Goal: Obtain resource: Obtain resource

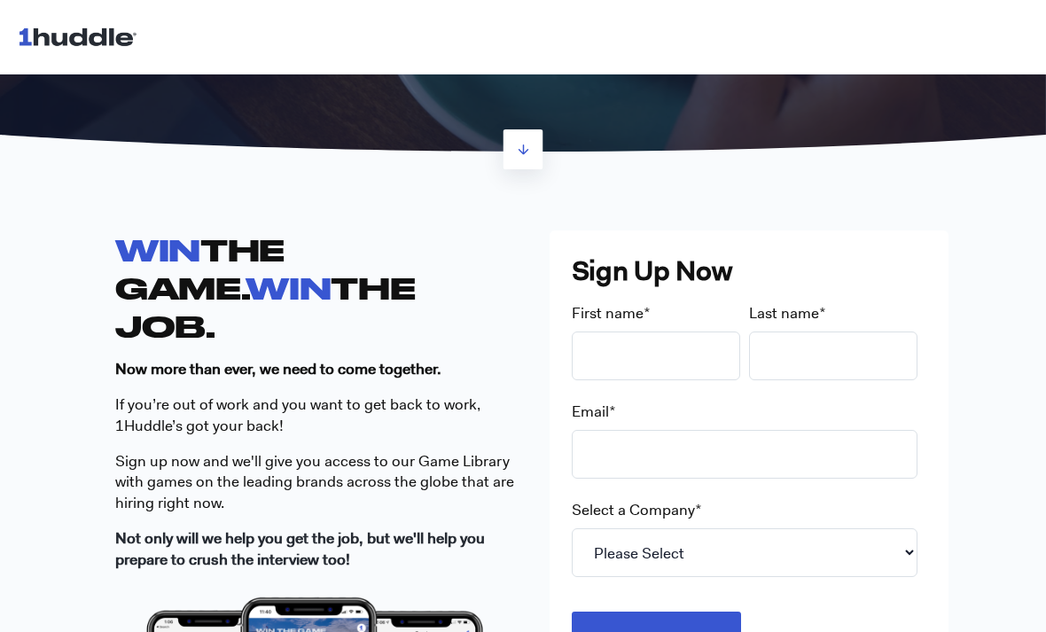
scroll to position [428, 0]
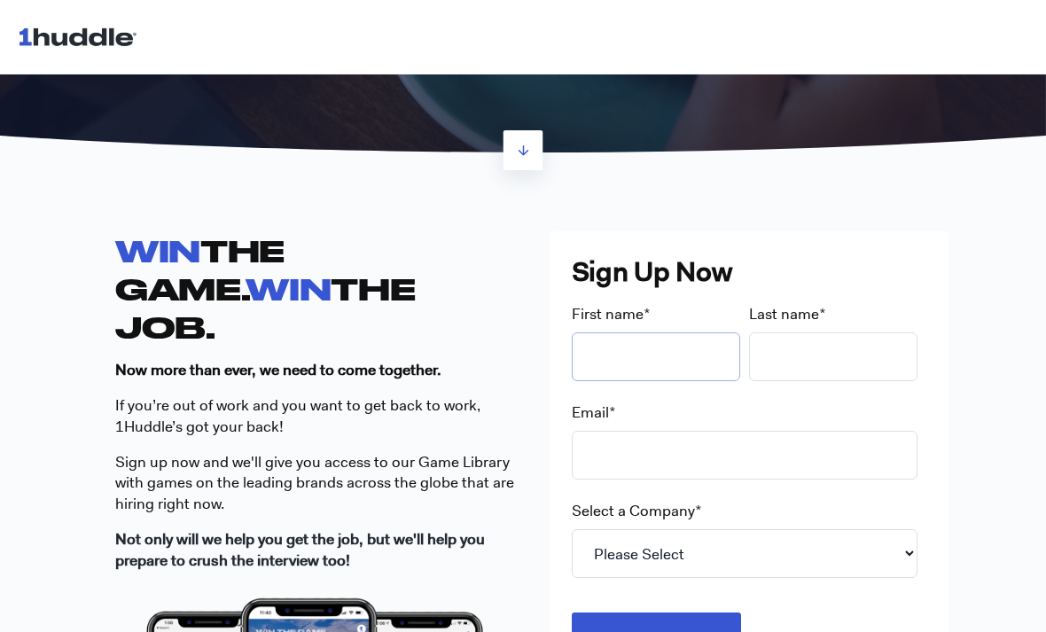
click at [670, 348] on input "First name *" at bounding box center [656, 356] width 168 height 49
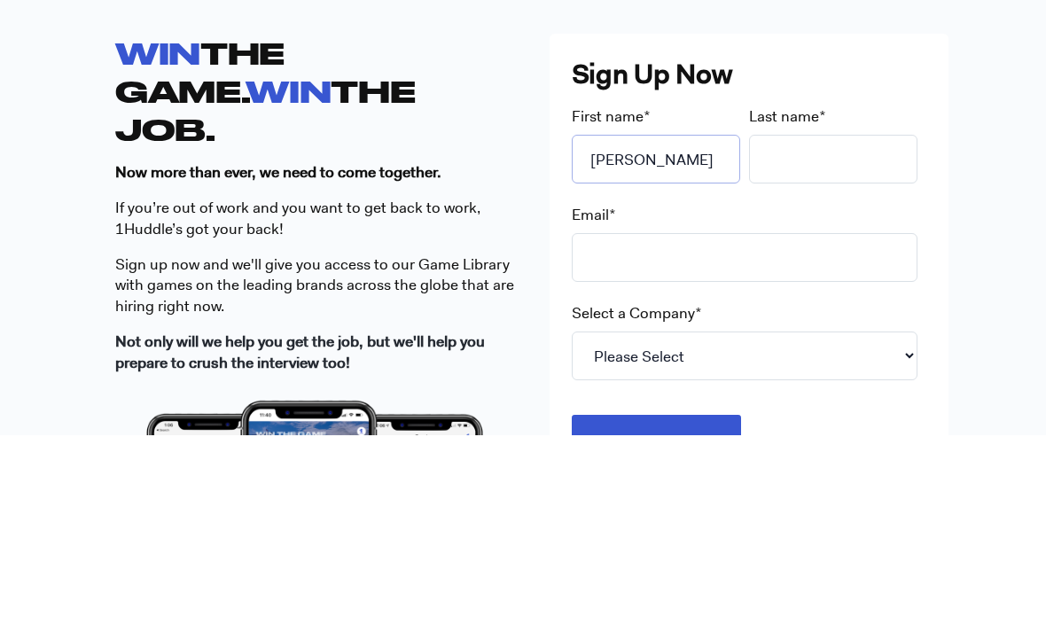
type input "Taylor"
click at [832, 332] on input "Last name *" at bounding box center [833, 356] width 168 height 49
type input "Merkir"
click at [782, 431] on input "Email *" at bounding box center [745, 455] width 346 height 49
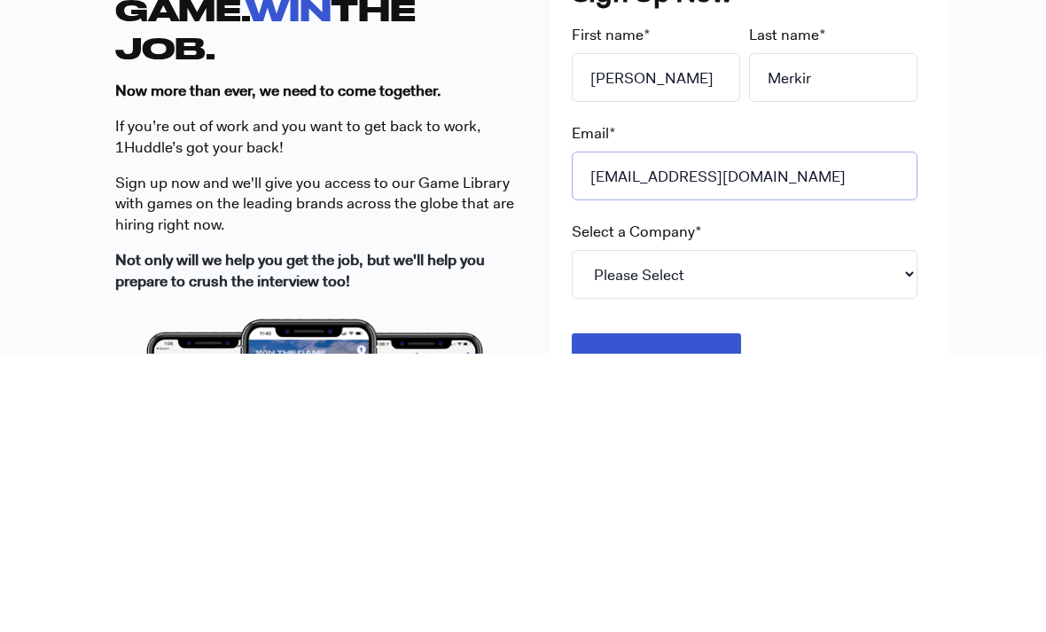
type input "tmerkir23@gmail.com"
click at [816, 529] on select "Please Select 7-Eleven Ace Hardware Albertsons Companies ALDI Amazon Aveanna He…" at bounding box center [745, 553] width 346 height 49
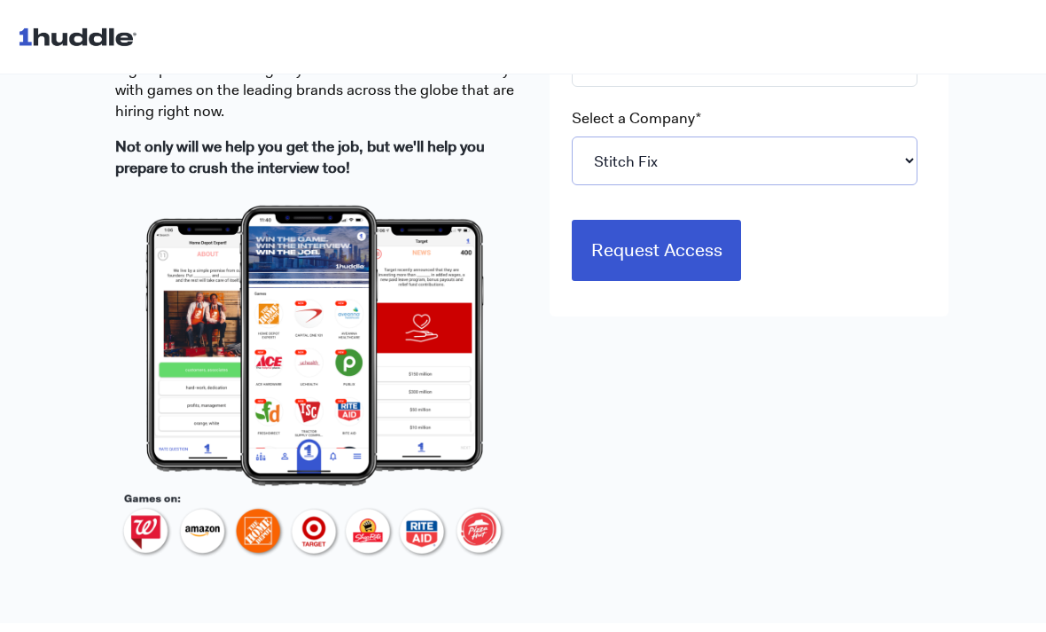
click at [818, 152] on select "Please Select 7-Eleven Ace Hardware Albertsons Companies ALDI Amazon Aveanna He…" at bounding box center [745, 160] width 346 height 49
select select "Starbucks"
click at [706, 249] on input "Request Access" at bounding box center [657, 250] width 170 height 60
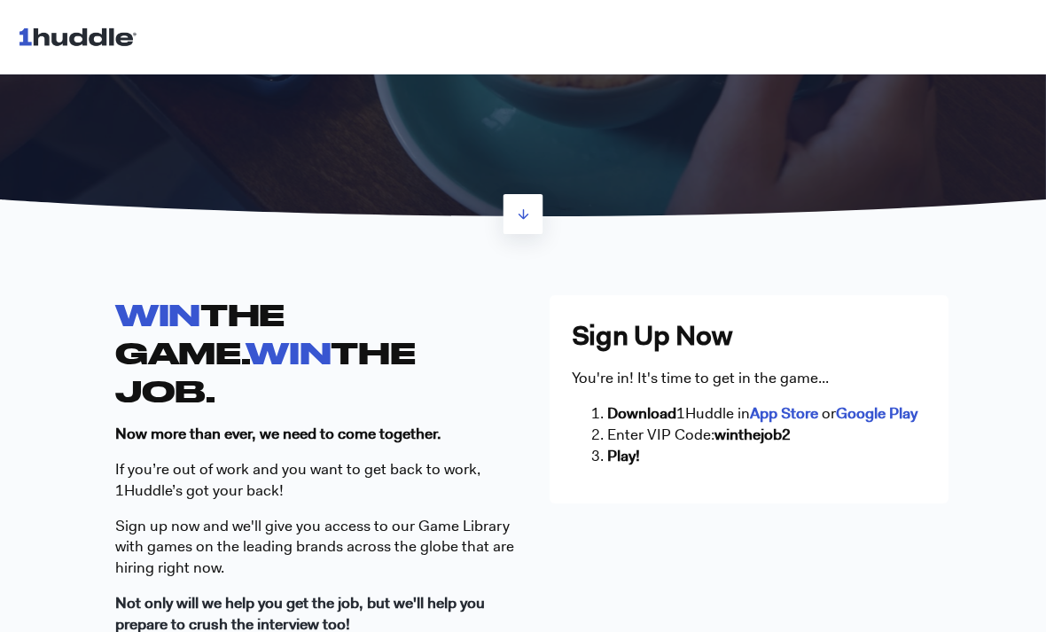
scroll to position [362, 0]
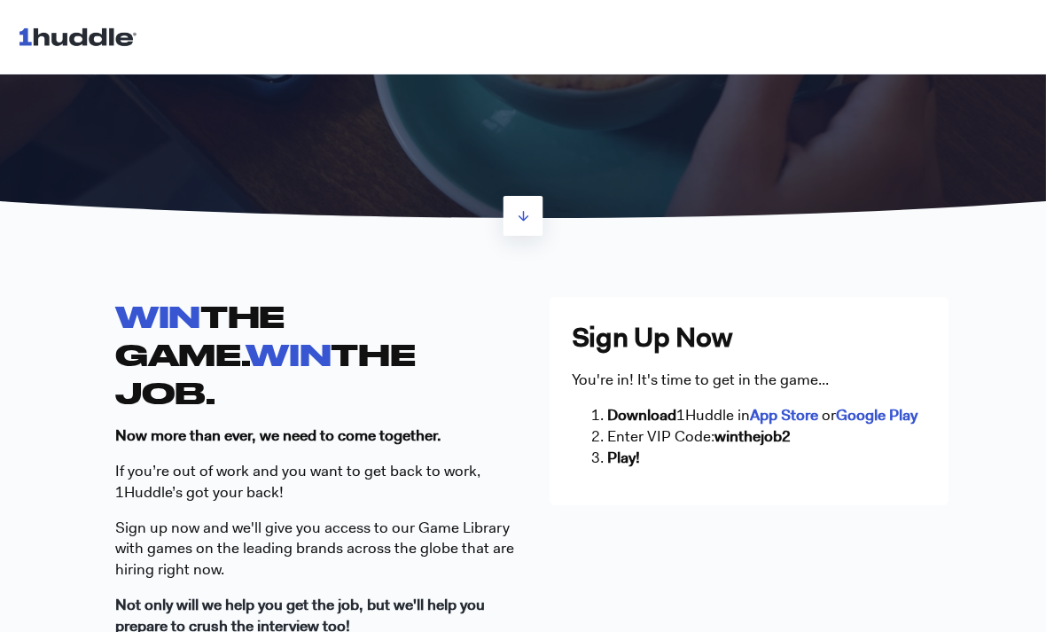
click at [787, 408] on strong "App Store" at bounding box center [784, 414] width 68 height 19
